Goal: Register for event/course

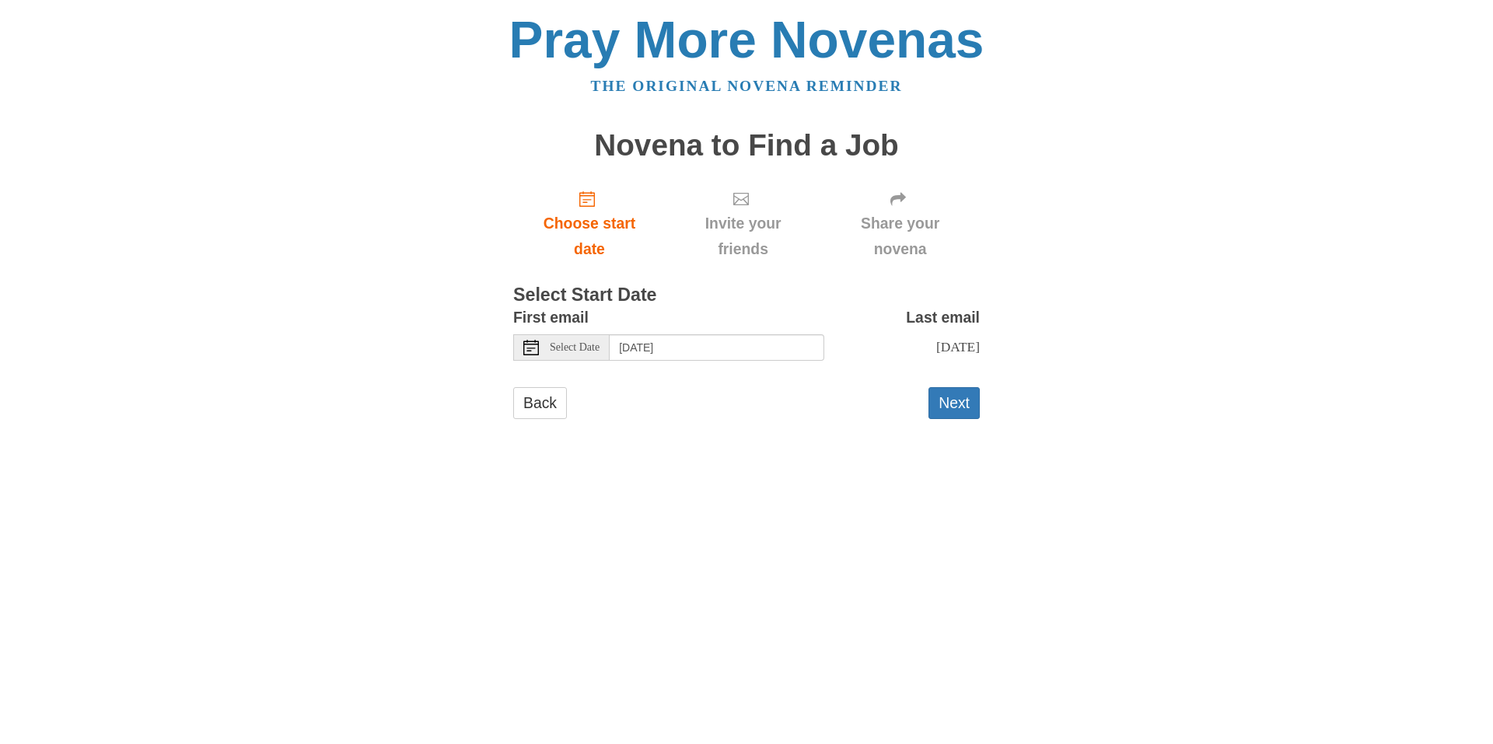
click at [557, 352] on span "Select Date" at bounding box center [575, 347] width 50 height 11
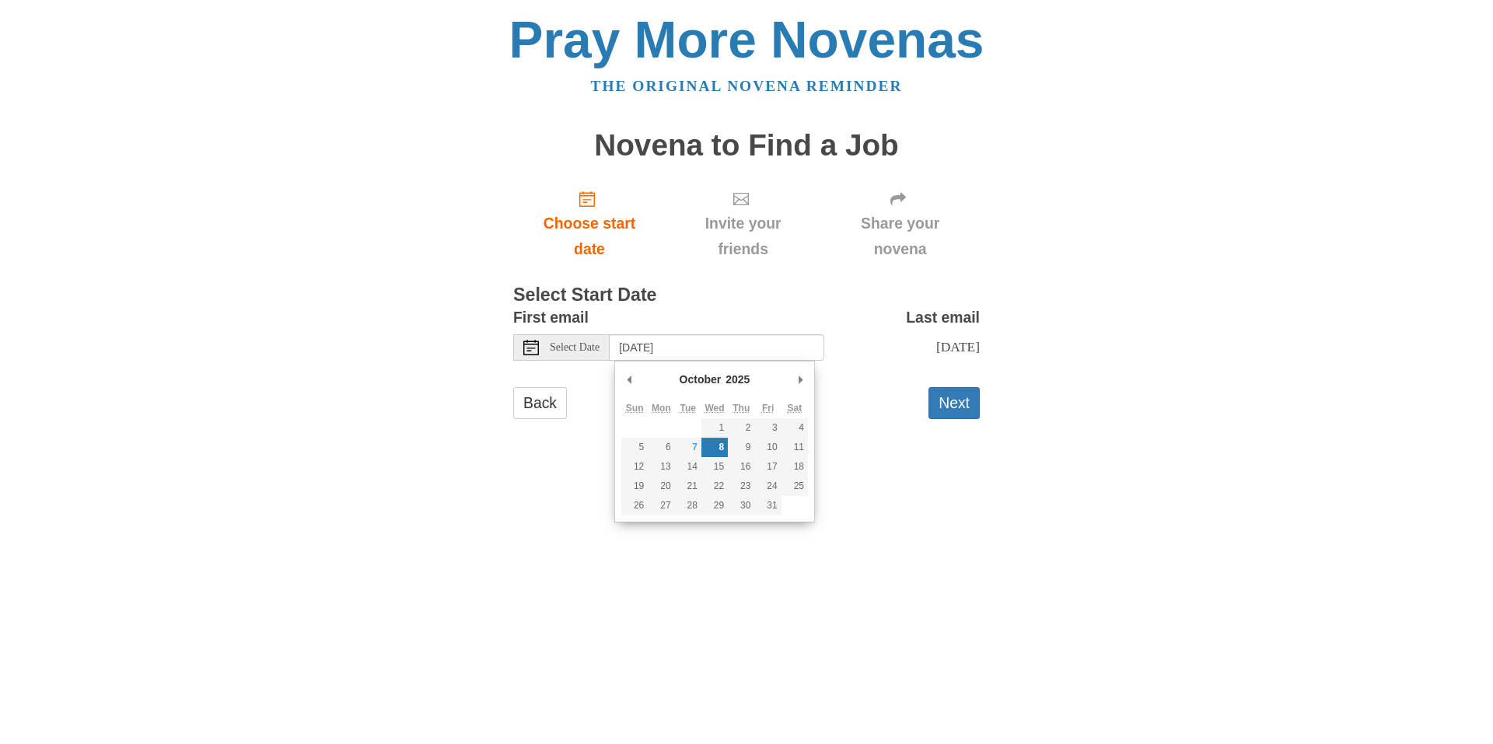
click at [558, 464] on html "Pray More Novenas The original novena reminder Novena to Find a Job Choose star…" at bounding box center [746, 232] width 1493 height 464
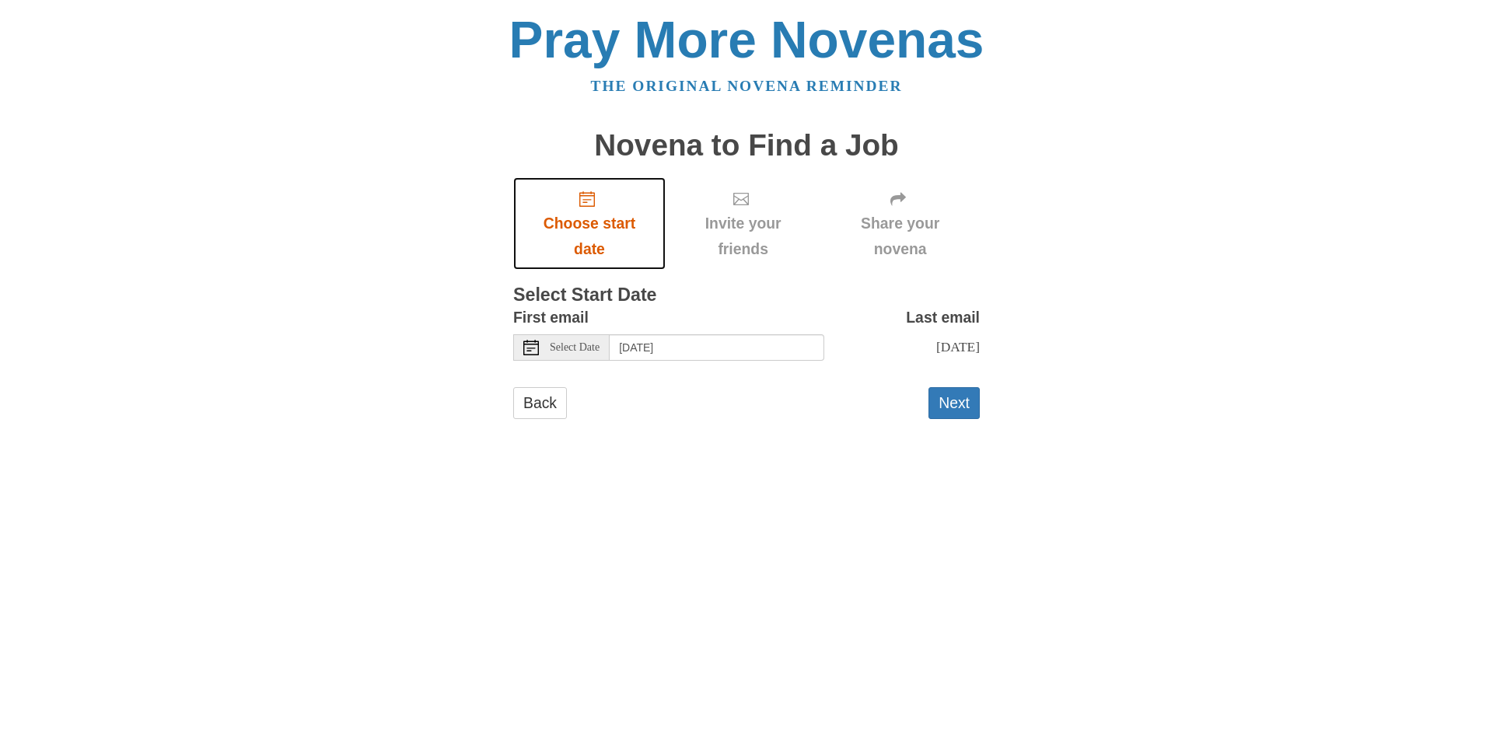
click at [600, 229] on span "Choose start date" at bounding box center [589, 236] width 121 height 51
click at [942, 405] on button "Next" at bounding box center [953, 403] width 51 height 32
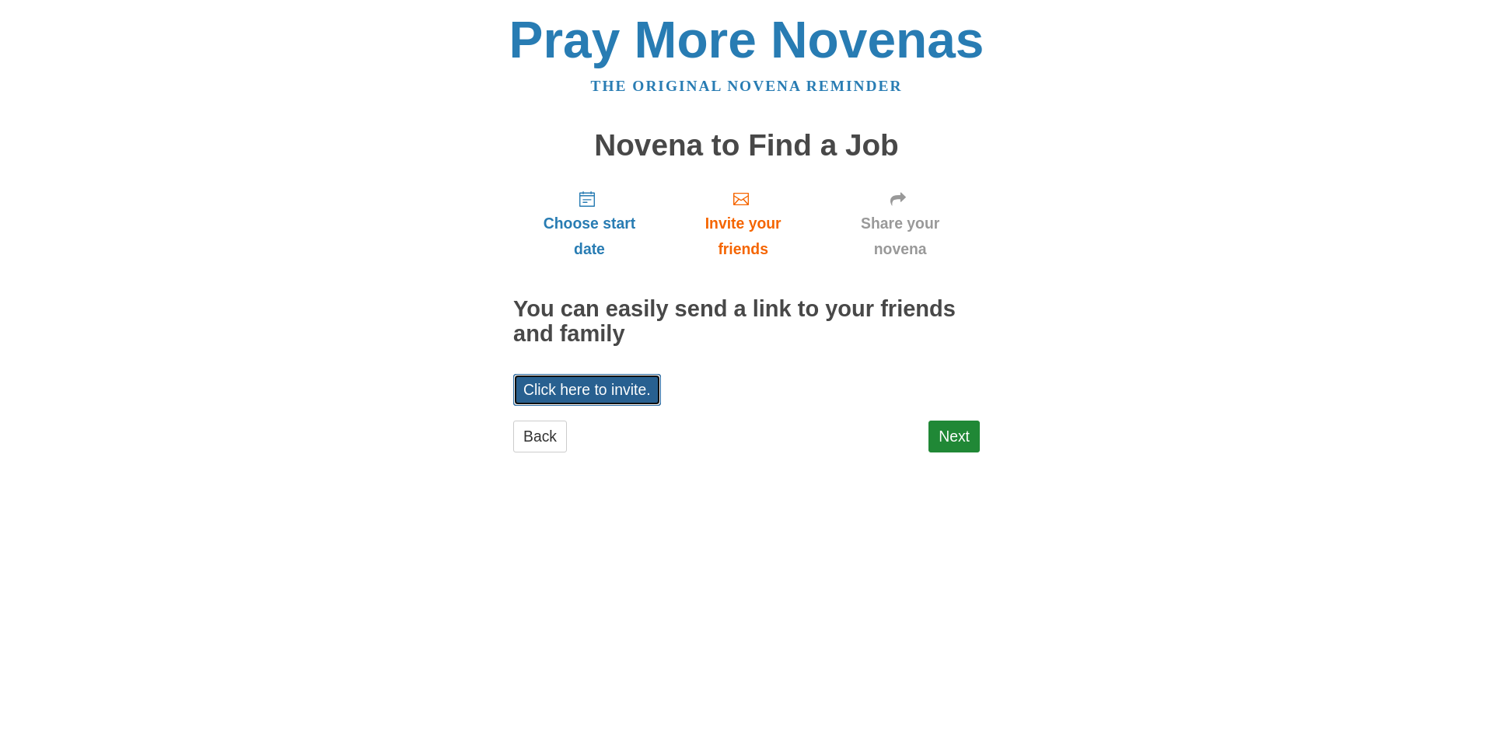
click at [606, 393] on link "Click here to invite." at bounding box center [587, 390] width 148 height 32
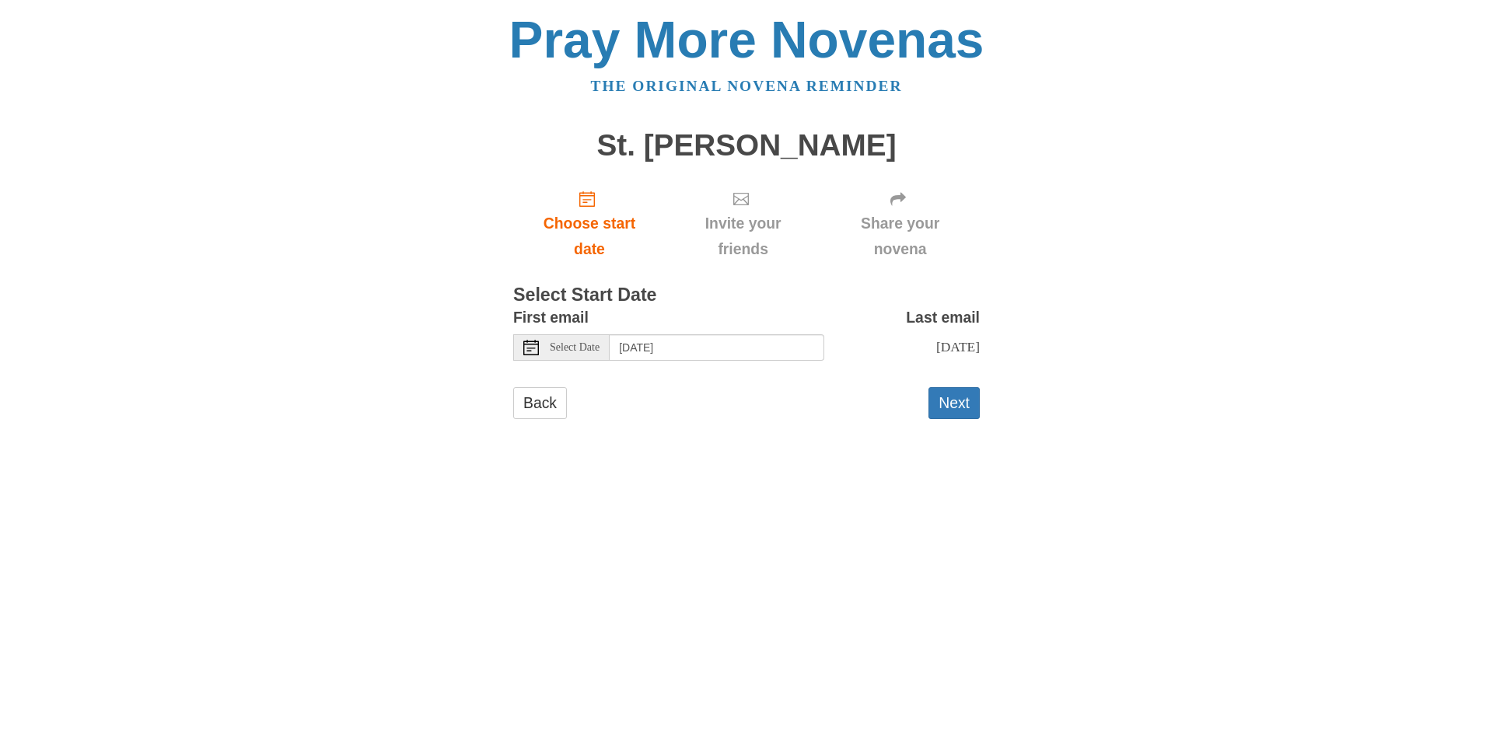
click at [554, 354] on div "Select Date" at bounding box center [561, 347] width 96 height 26
click at [945, 417] on button "Next" at bounding box center [953, 403] width 51 height 32
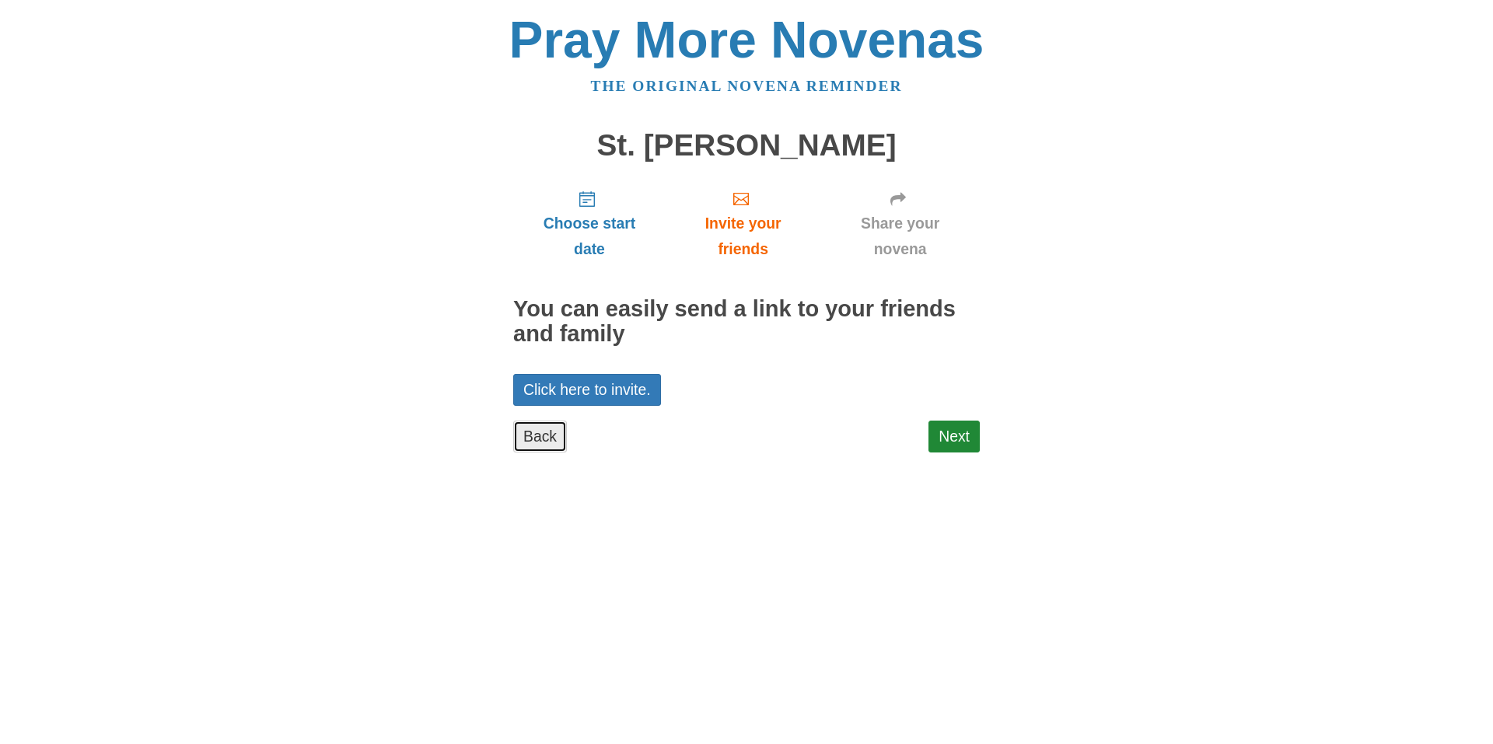
click at [527, 437] on link "Back" at bounding box center [540, 437] width 54 height 32
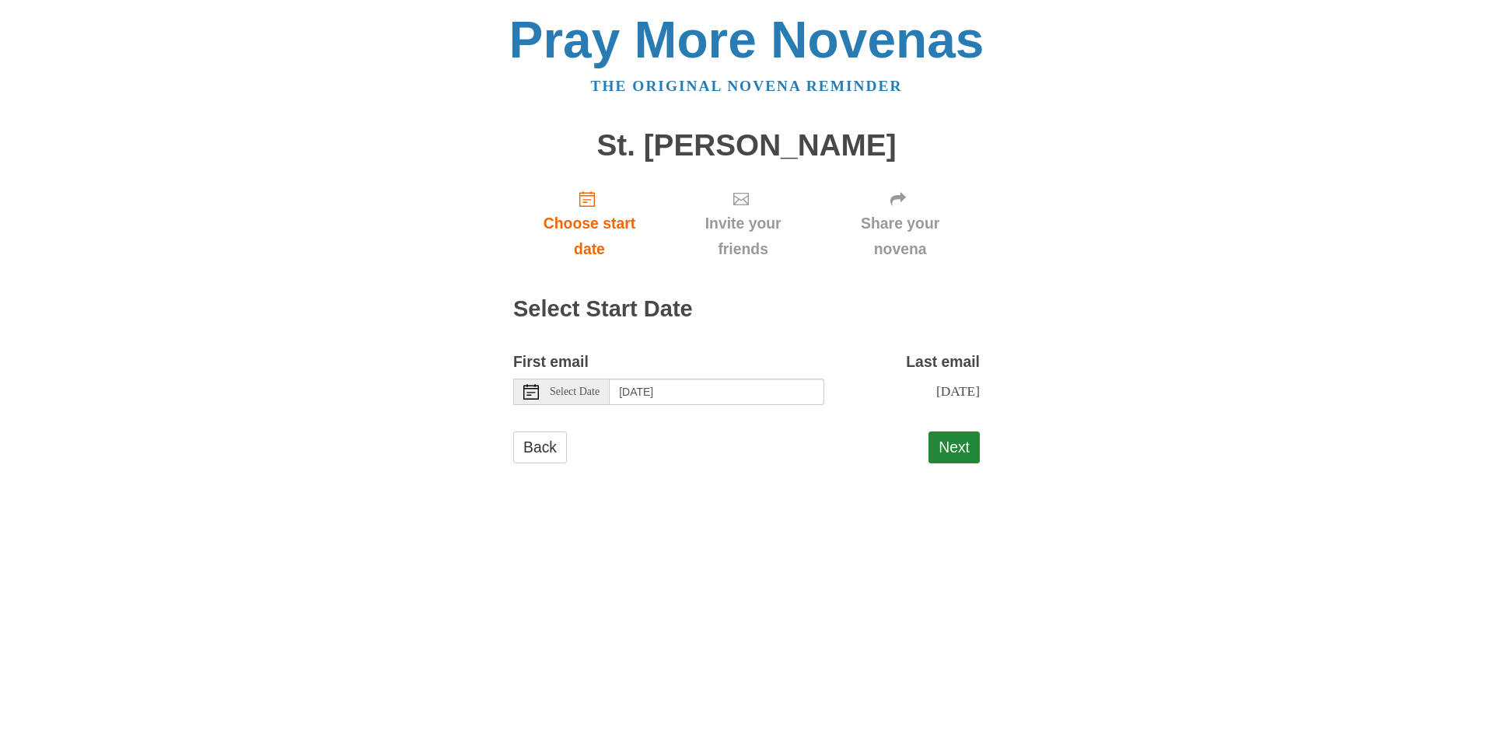
click at [647, 405] on div "First email Select Date [DATE] Last email [DATE] Selecting [DATE] as the start …" at bounding box center [746, 383] width 467 height 68
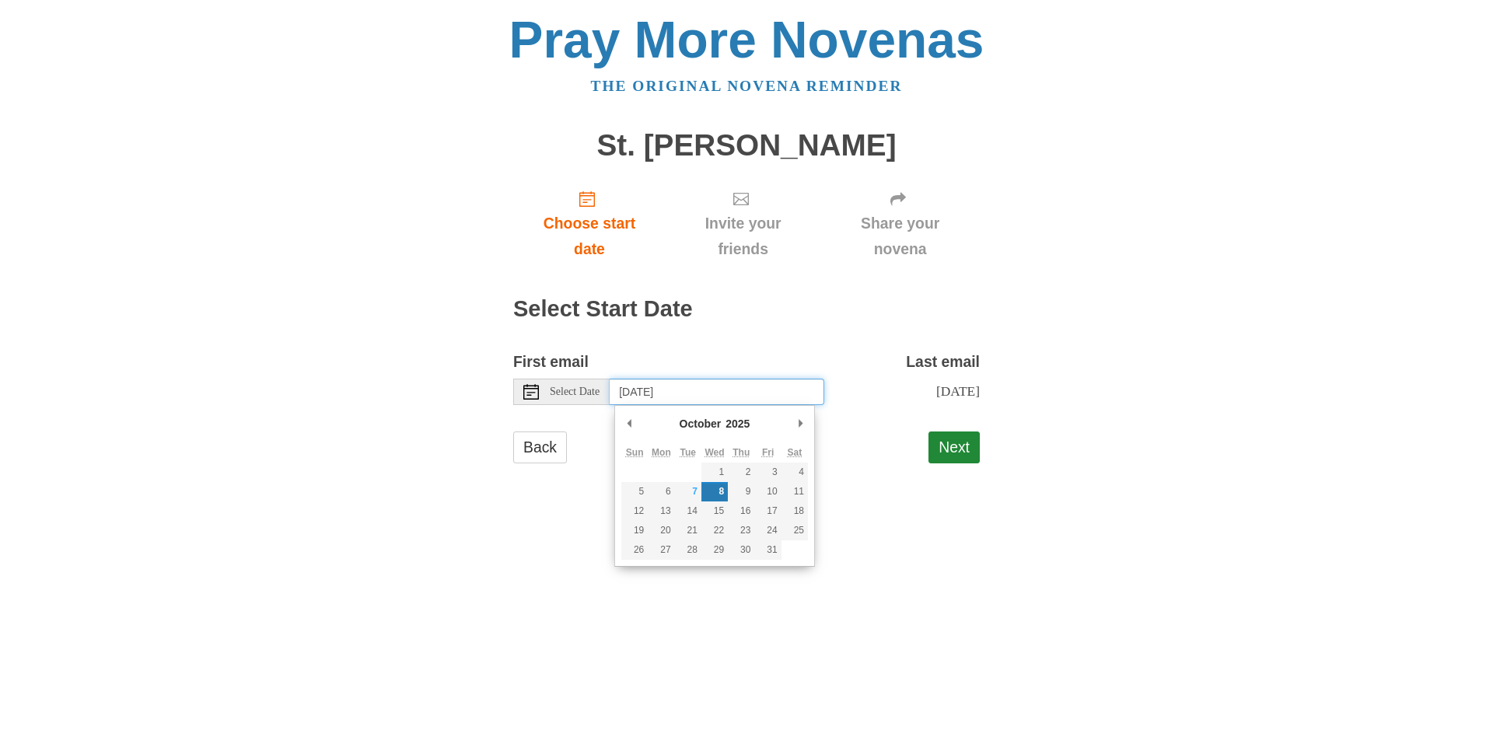
click at [647, 396] on input "[DATE]" at bounding box center [717, 392] width 215 height 26
type input "[DATE]"
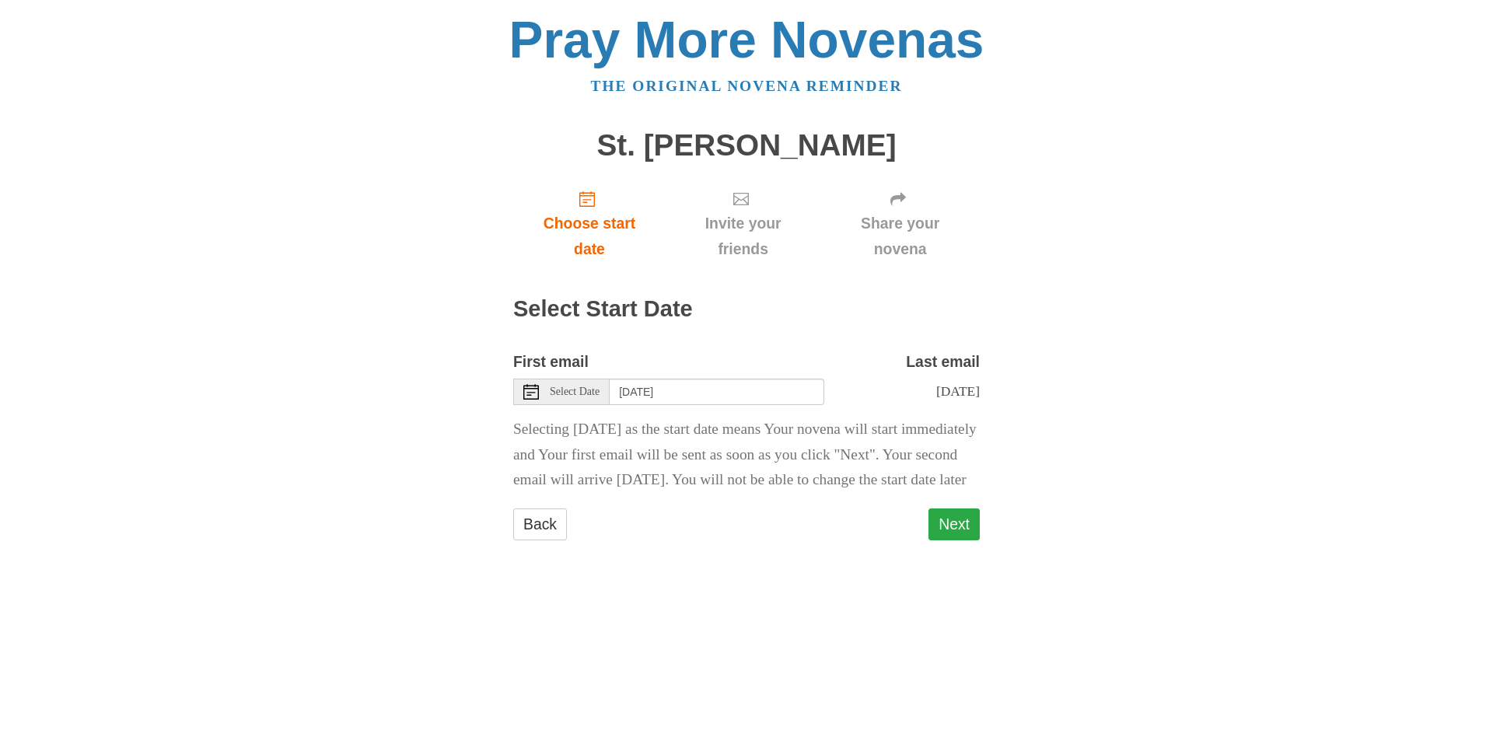
click at [969, 540] on button "Next" at bounding box center [953, 524] width 51 height 32
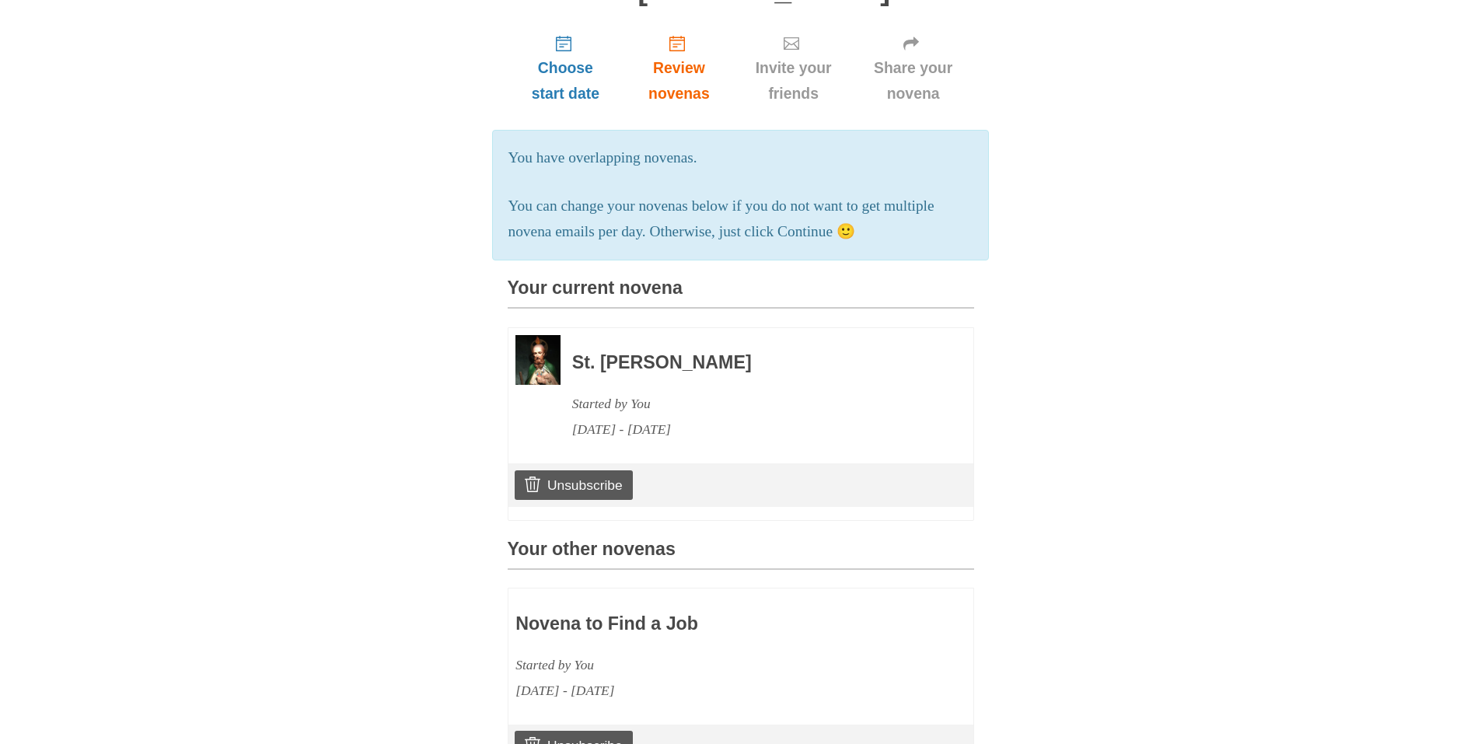
scroll to position [285, 0]
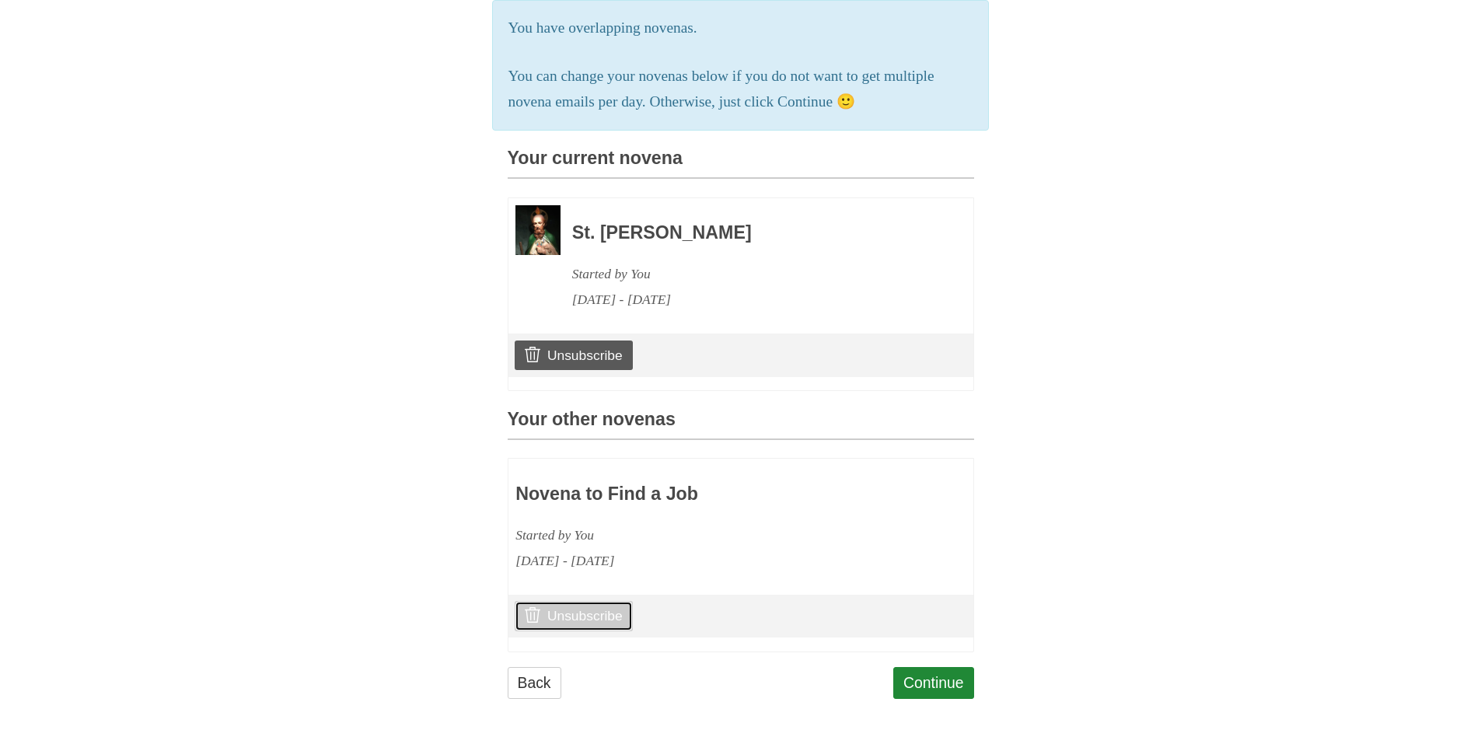
click at [573, 622] on link "Unsubscribe" at bounding box center [573, 616] width 117 height 30
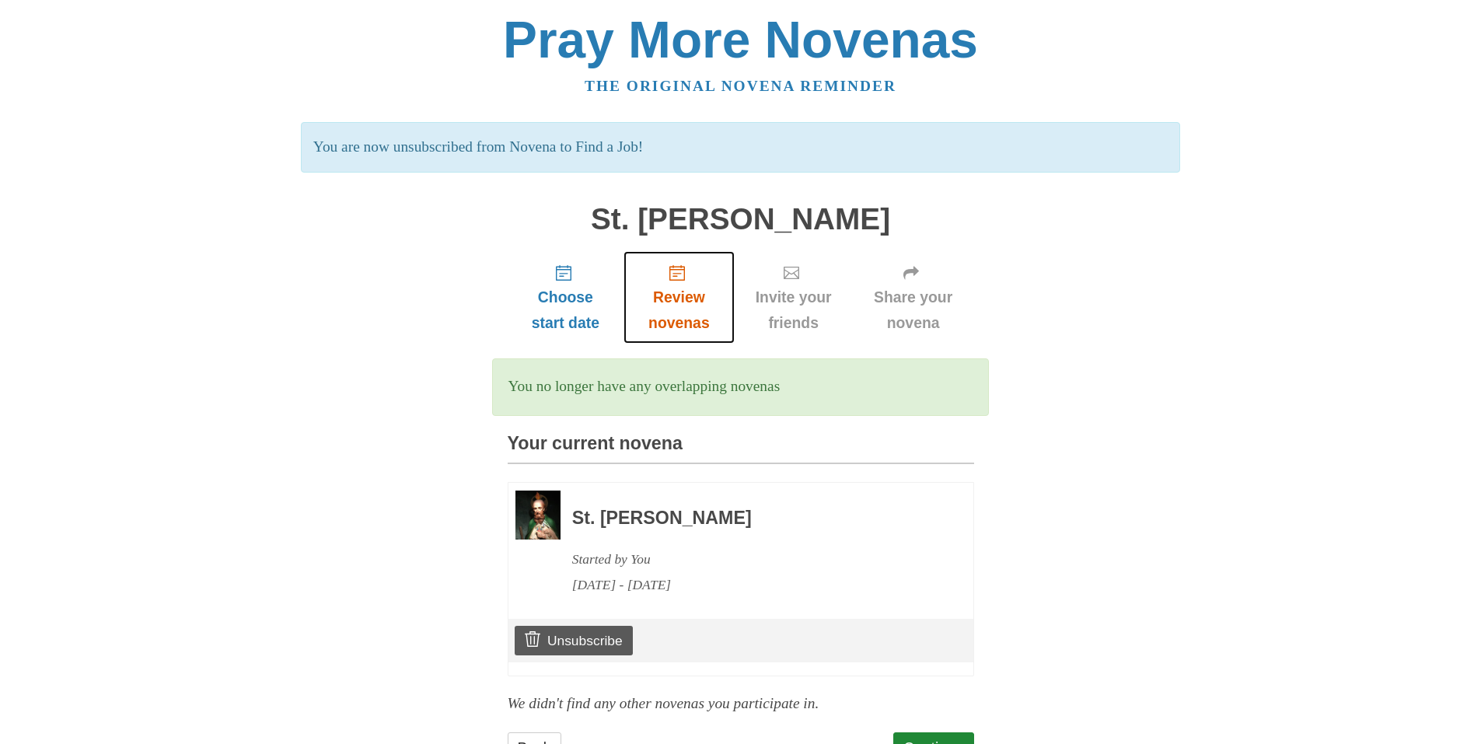
click at [675, 302] on span "Review novenas" at bounding box center [678, 310] width 79 height 51
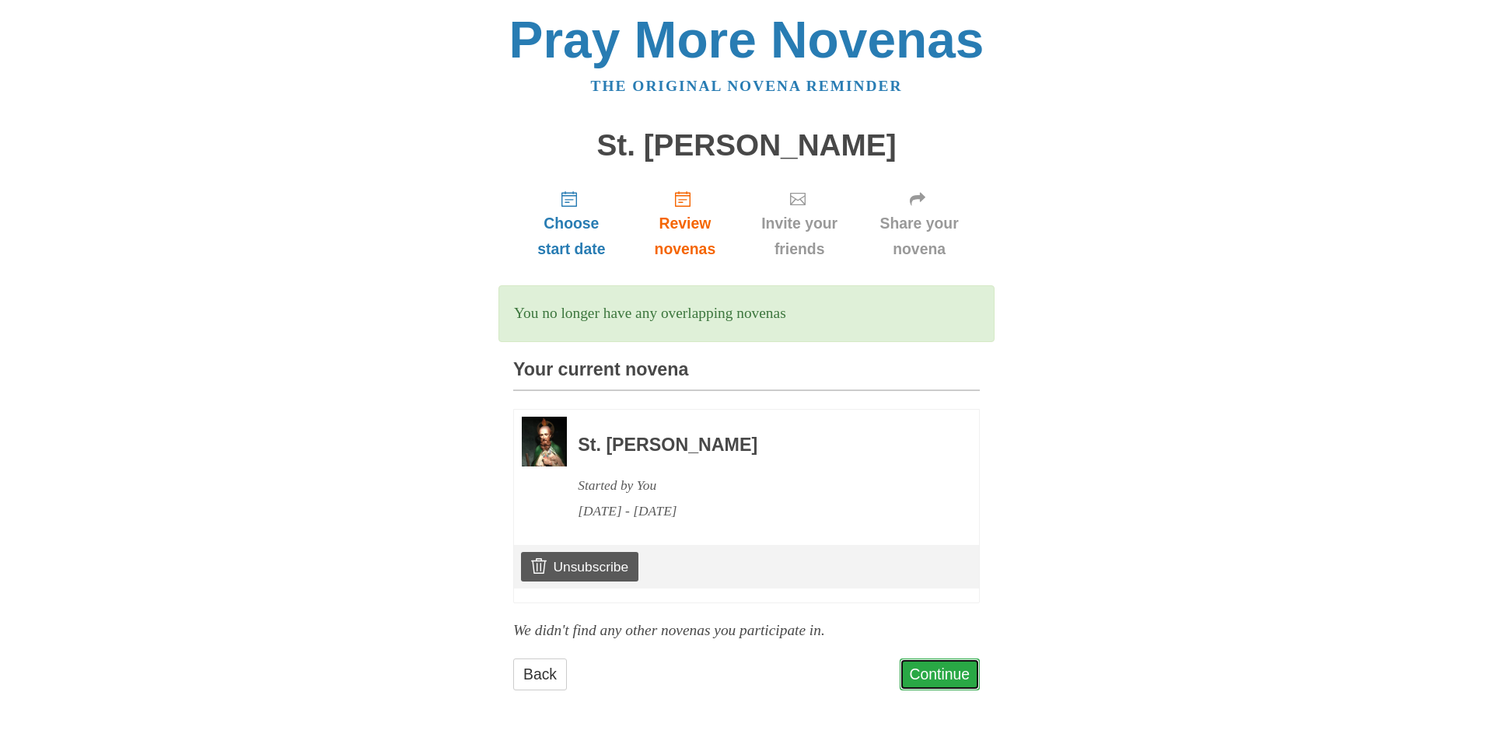
click at [925, 687] on link "Continue" at bounding box center [940, 675] width 81 height 32
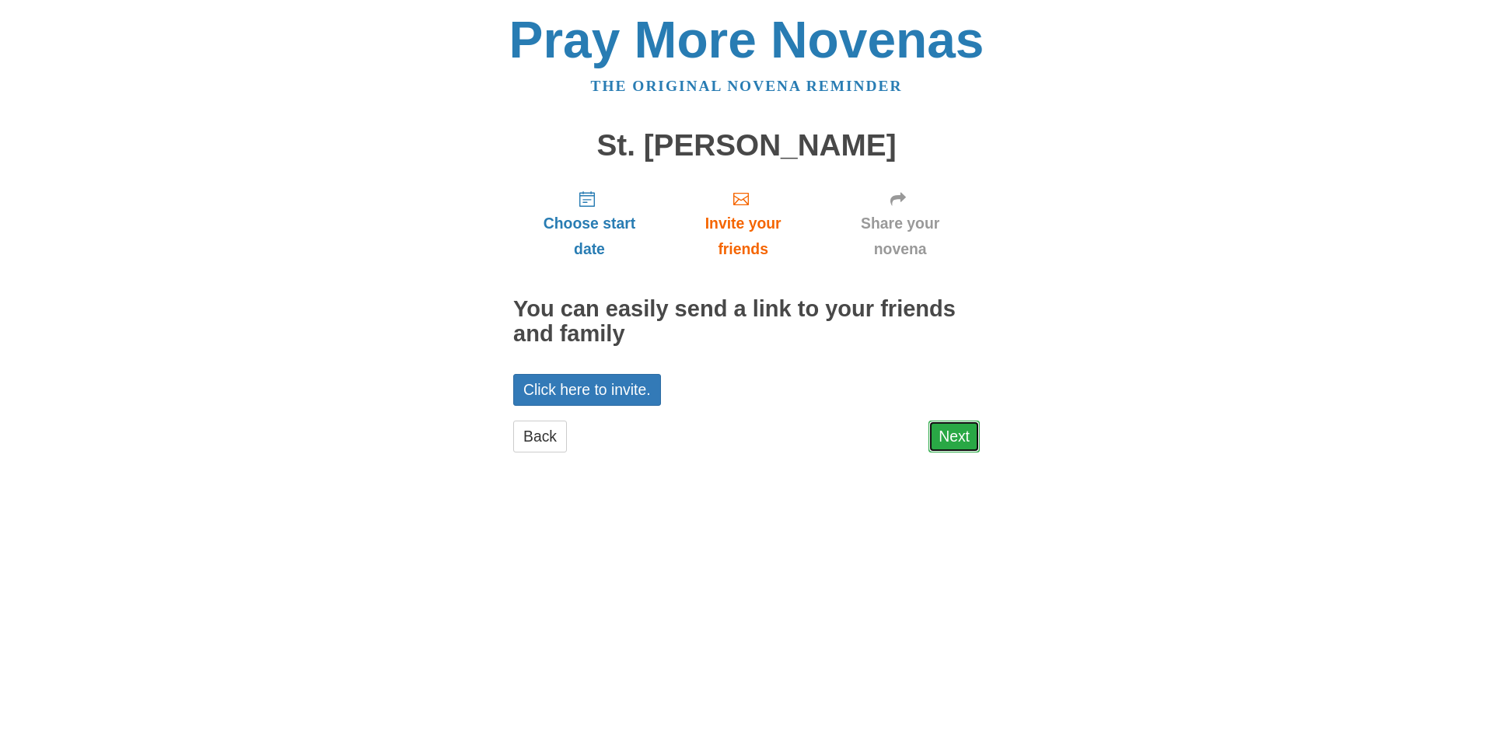
click at [934, 436] on link "Next" at bounding box center [953, 437] width 51 height 32
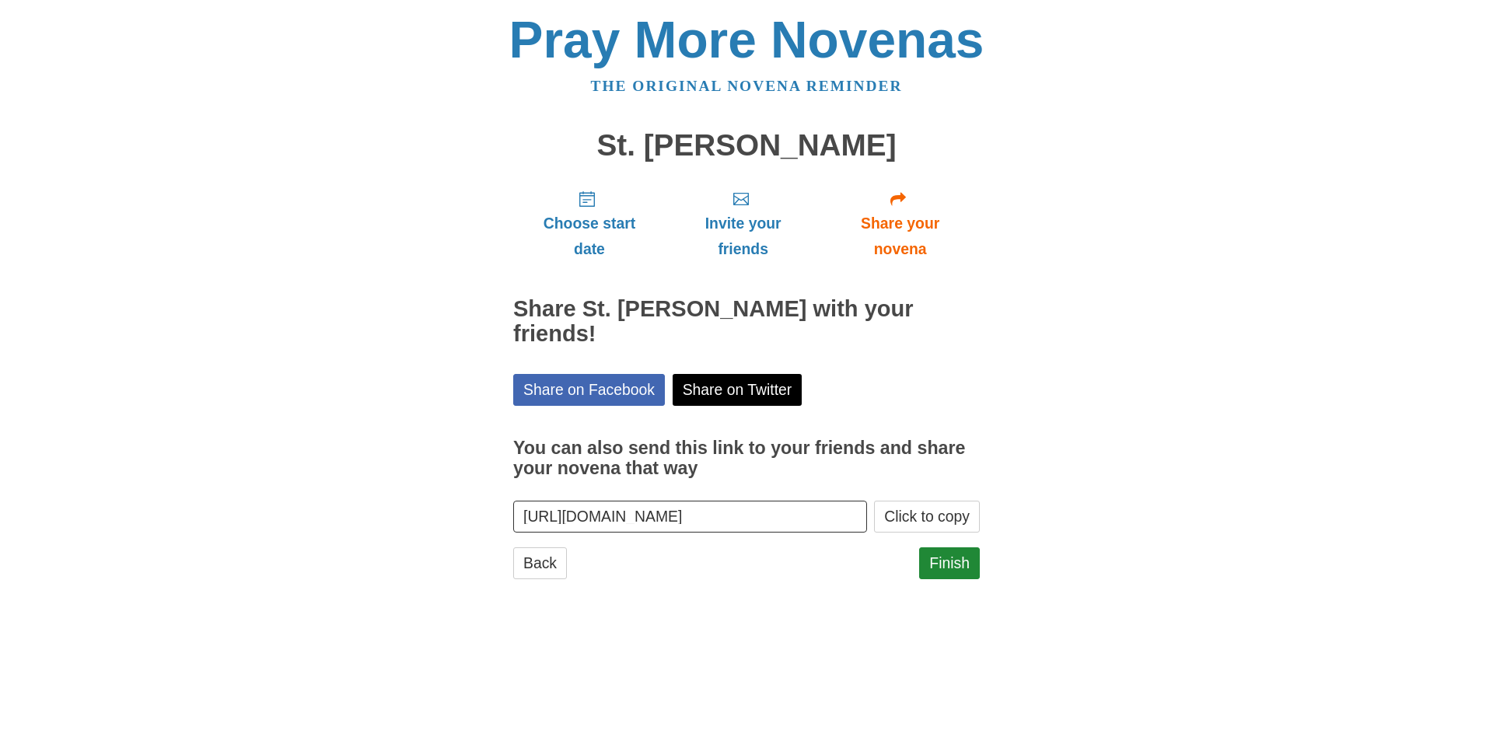
click at [394, 402] on div "Pray More Novenas The original novena reminder [GEOGRAPHIC_DATA][PERSON_NAME] C…" at bounding box center [747, 312] width 910 height 624
click at [662, 86] on link "The original novena reminder" at bounding box center [747, 86] width 312 height 16
